Goal: Find specific page/section: Find specific page/section

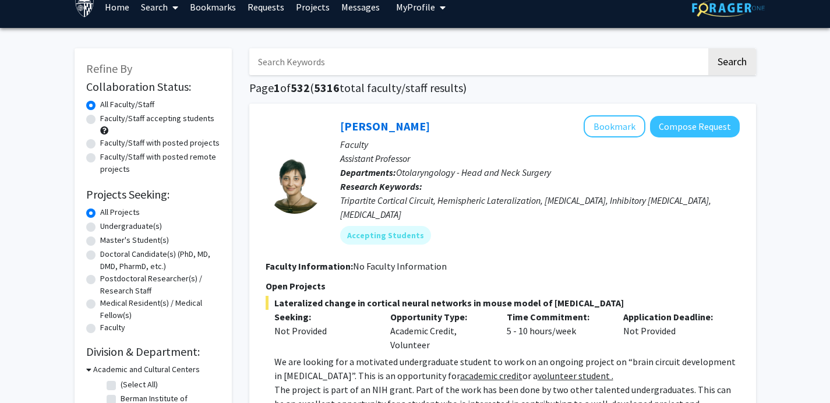
scroll to position [17, 0]
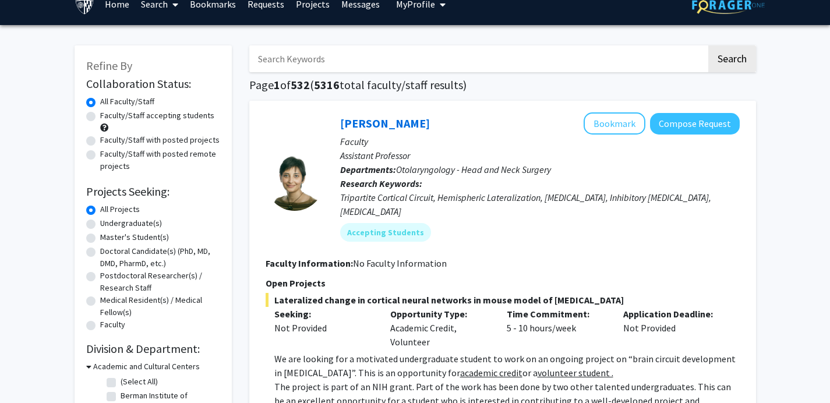
click at [100, 226] on label "Undergraduate(s)" at bounding box center [131, 223] width 62 height 12
click at [100, 225] on input "Undergraduate(s)" at bounding box center [104, 221] width 8 height 8
radio input "true"
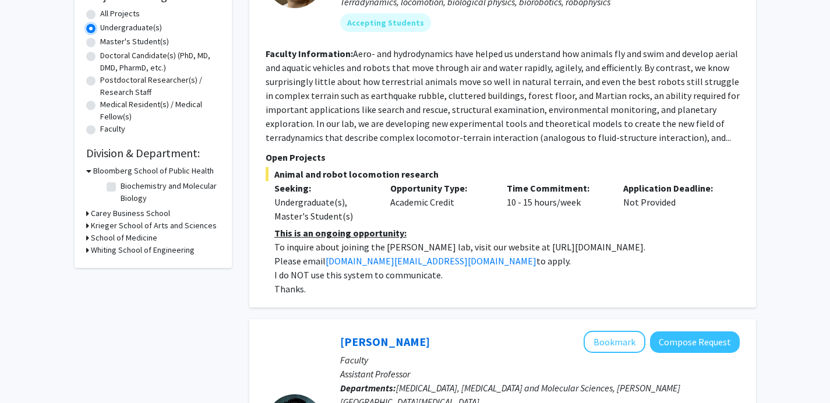
scroll to position [206, 0]
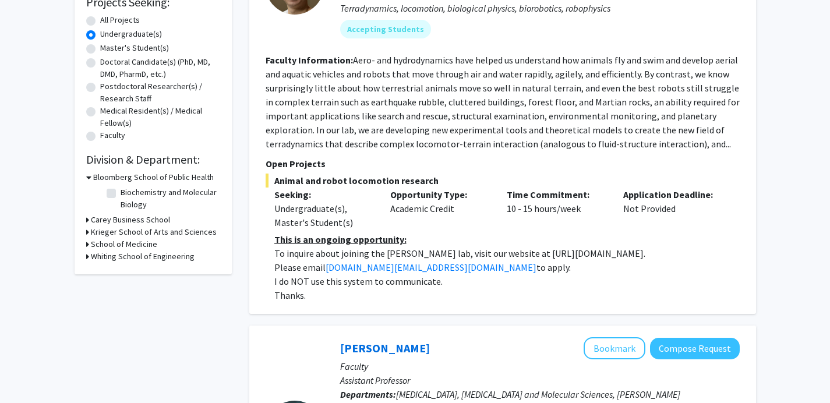
click at [141, 262] on h3 "Whiting School of Engineering" at bounding box center [143, 257] width 104 height 12
click at [116, 312] on fg-checkbox "Mechanical Engineering Mechanical Engineering" at bounding box center [162, 311] width 111 height 14
click at [121, 312] on label "Mechanical Engineering" at bounding box center [162, 310] width 82 height 12
click at [121, 312] on input "Mechanical Engineering" at bounding box center [125, 308] width 8 height 8
checkbox input "true"
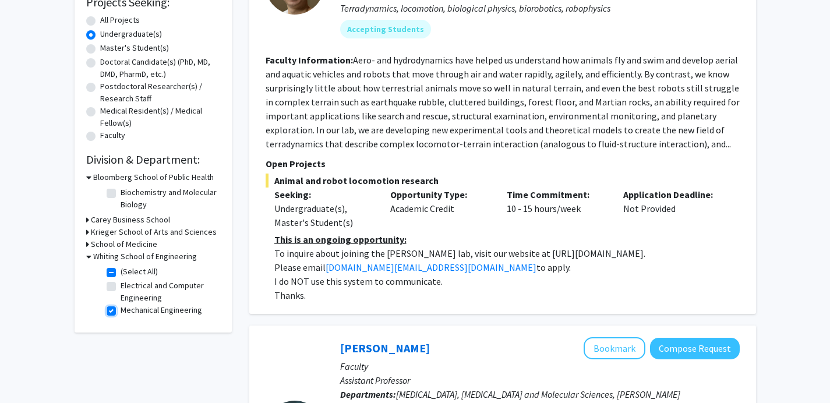
checkbox input "true"
